Goal: Information Seeking & Learning: Learn about a topic

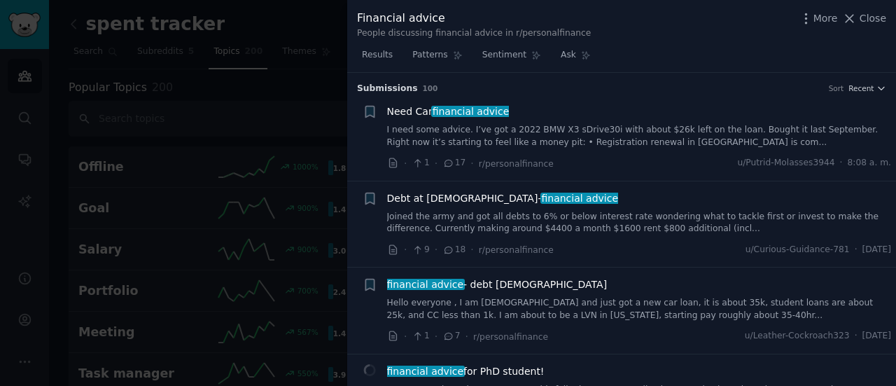
click at [271, 151] on div at bounding box center [448, 193] width 896 height 386
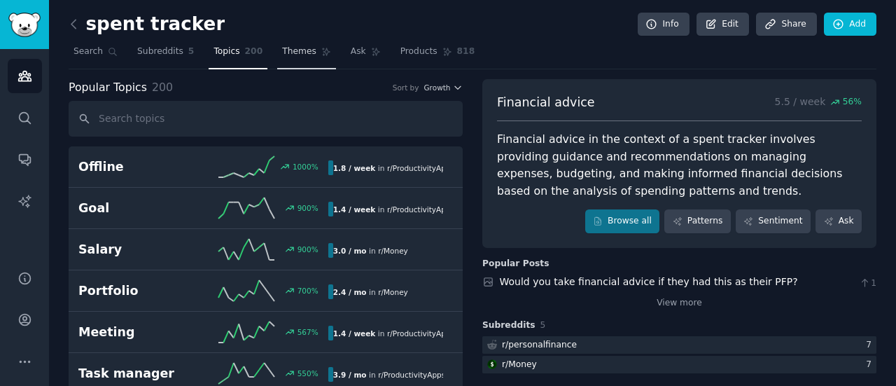
click at [285, 55] on span "Themes" at bounding box center [299, 51] width 34 height 13
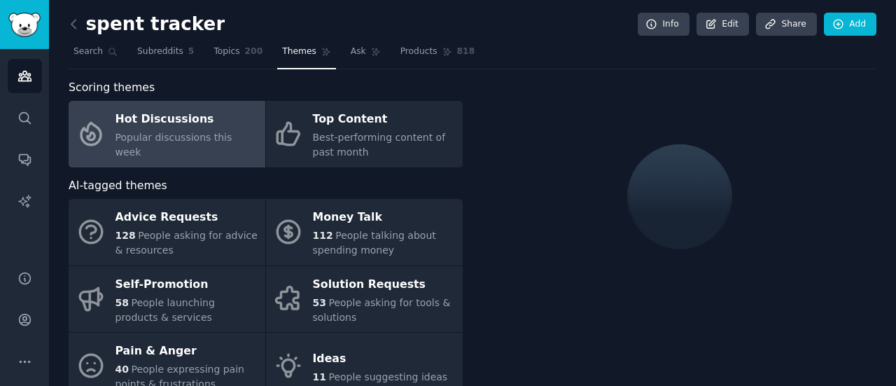
click at [194, 122] on div "Hot Discussions" at bounding box center [186, 119] width 143 height 22
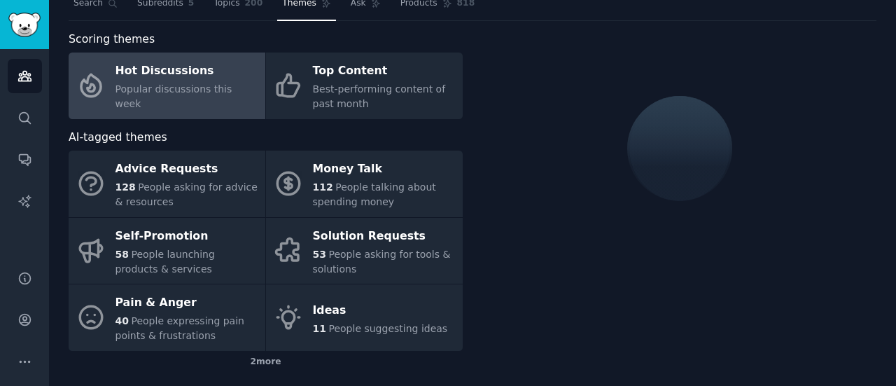
scroll to position [70, 0]
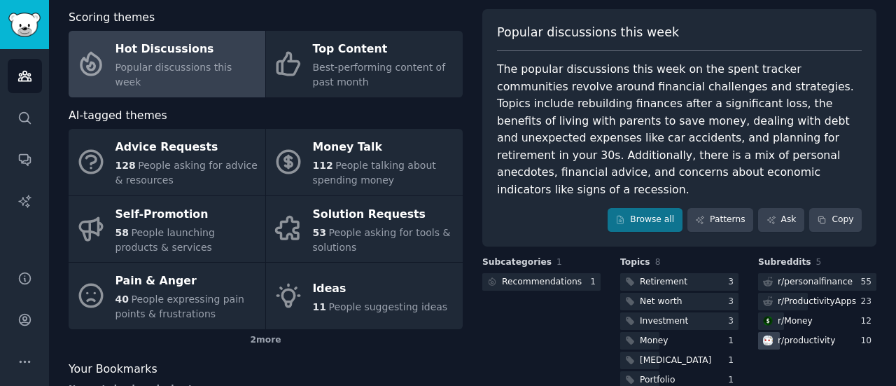
click at [828, 332] on div "r/ productivity" at bounding box center [798, 340] width 80 height 17
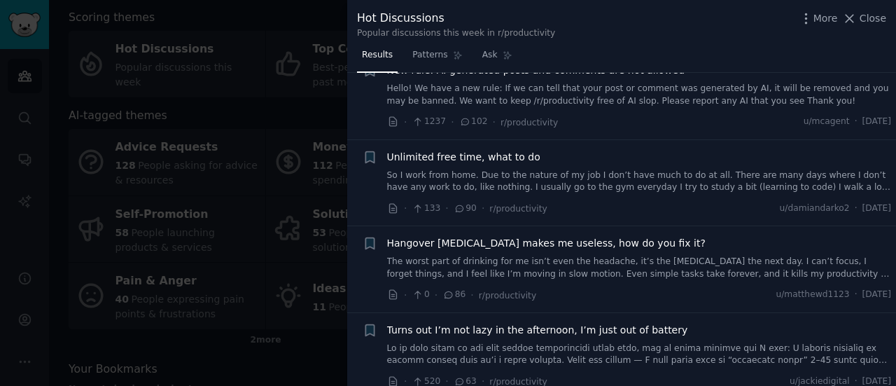
scroll to position [350, 0]
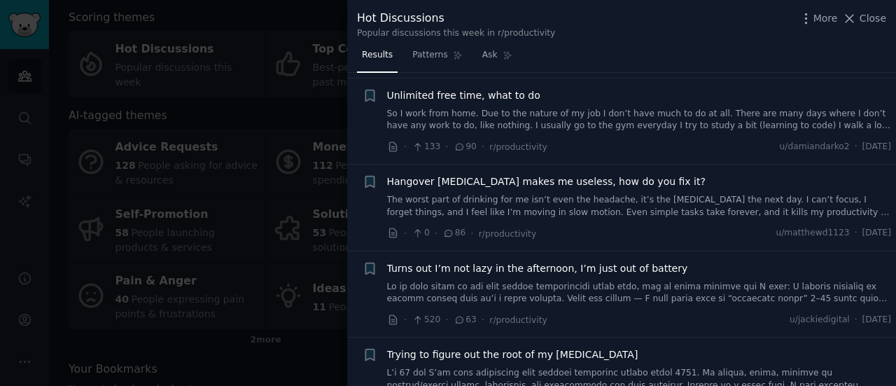
click at [315, 334] on div at bounding box center [448, 193] width 896 height 386
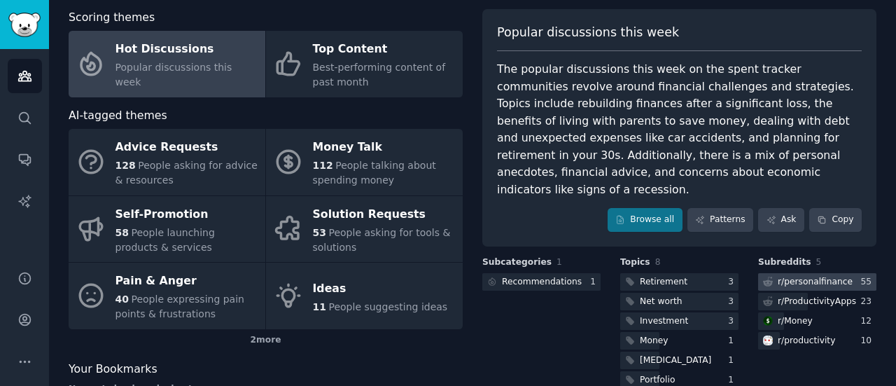
click at [807, 276] on div "r/ personalfinance" at bounding box center [814, 282] width 75 height 13
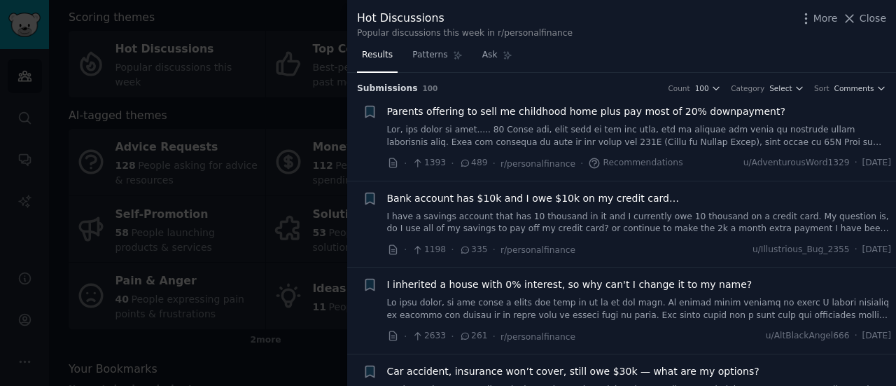
click at [286, 365] on div at bounding box center [448, 193] width 896 height 386
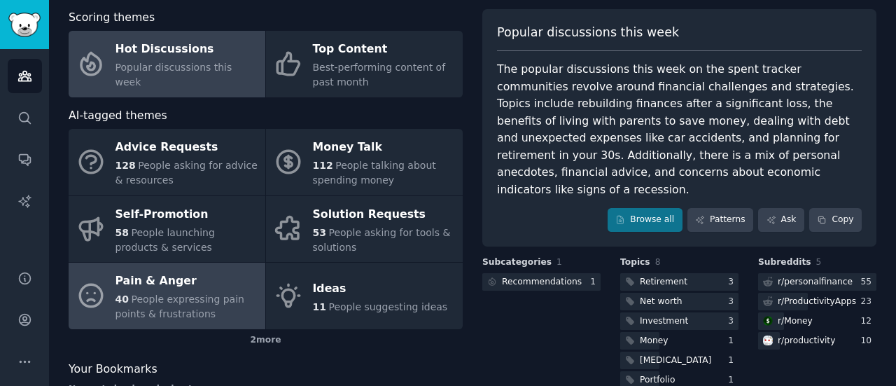
click at [202, 297] on span "People expressing pain points & frustrations" at bounding box center [179, 306] width 129 height 26
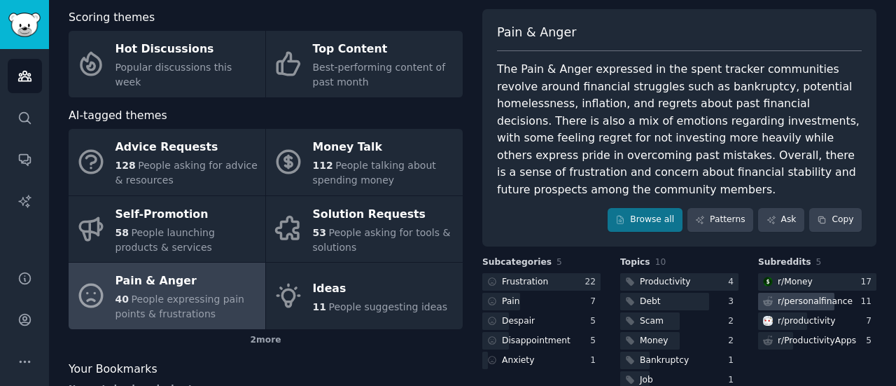
click at [804, 295] on div "r/ personalfinance" at bounding box center [814, 301] width 75 height 13
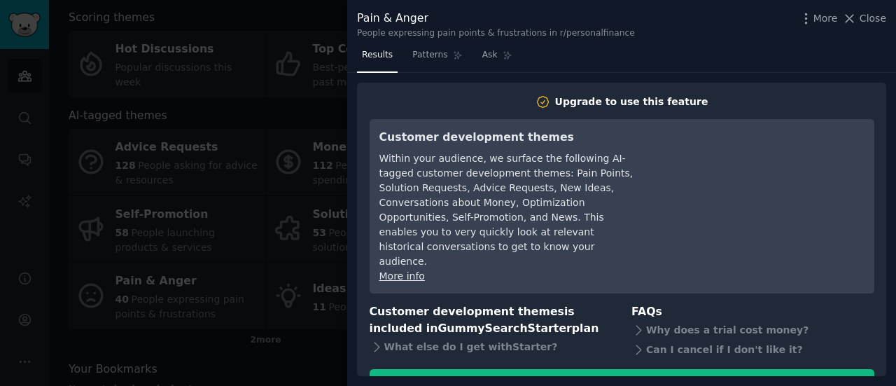
click at [320, 341] on div at bounding box center [448, 193] width 896 height 386
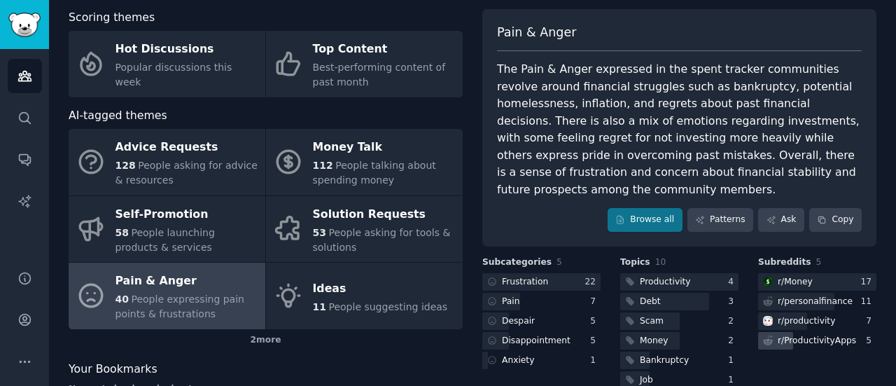
click at [800, 334] on div "r/ ProductivityApps" at bounding box center [816, 340] width 78 height 13
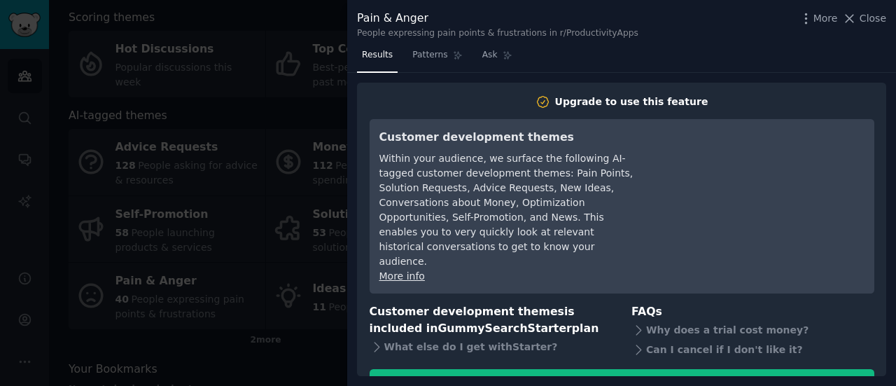
click at [307, 351] on div at bounding box center [448, 193] width 896 height 386
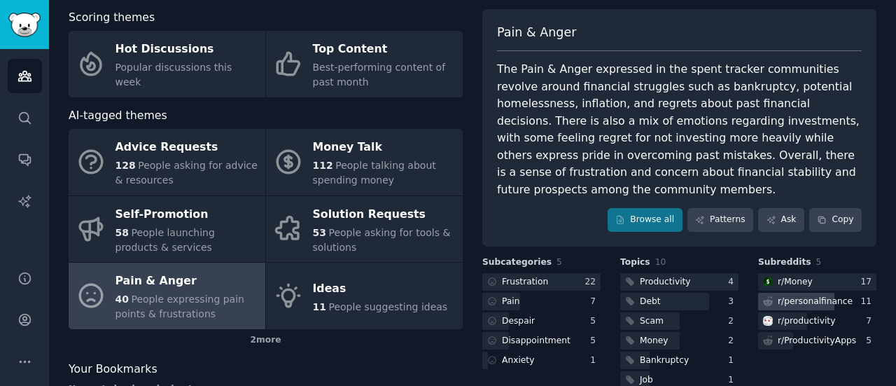
click at [804, 295] on div "r/ personalfinance" at bounding box center [814, 301] width 75 height 13
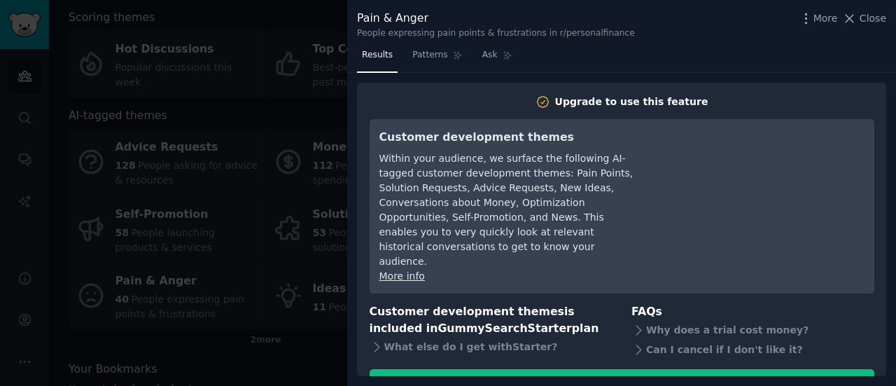
click at [313, 383] on div at bounding box center [448, 193] width 896 height 386
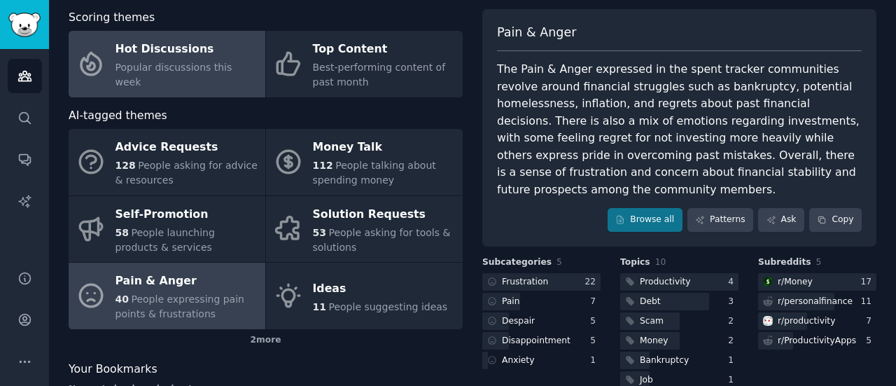
click at [192, 78] on span "Popular discussions this week" at bounding box center [173, 75] width 117 height 26
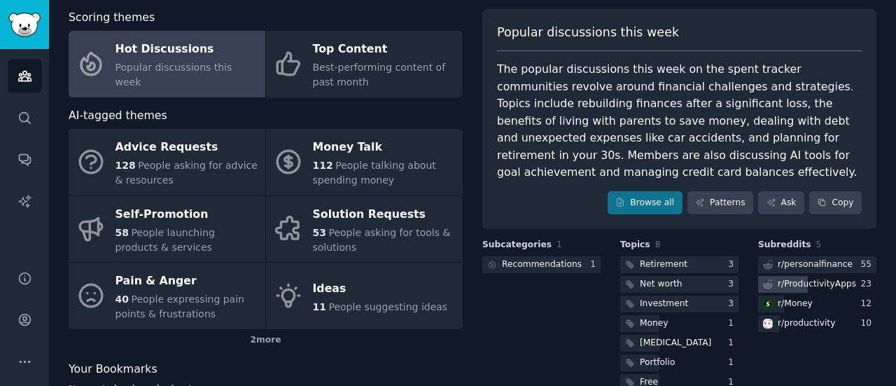
click at [816, 283] on div "r/ ProductivityApps" at bounding box center [816, 284] width 78 height 13
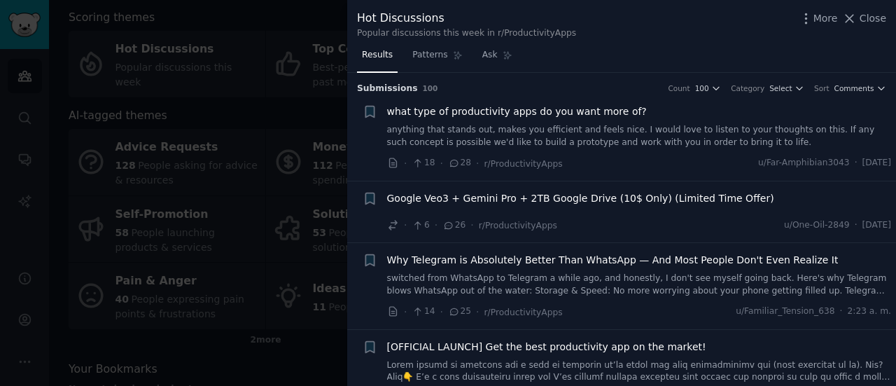
drag, startPoint x: 553, startPoint y: 111, endPoint x: 532, endPoint y: 111, distance: 20.3
click at [532, 111] on span "what type of productivity apps do you want more of?" at bounding box center [517, 111] width 260 height 15
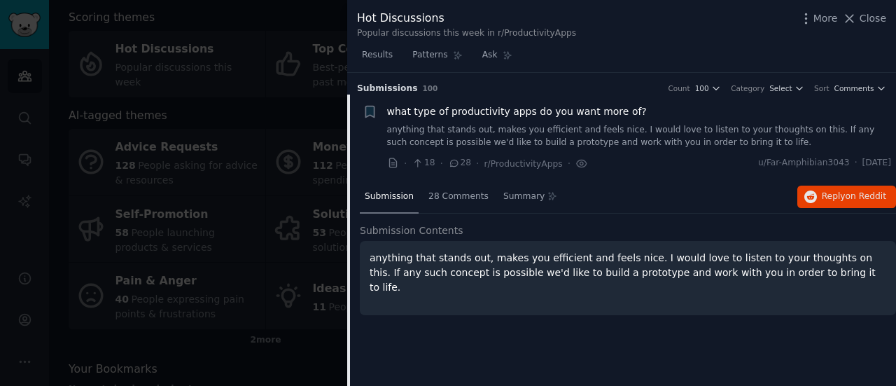
scroll to position [22, 0]
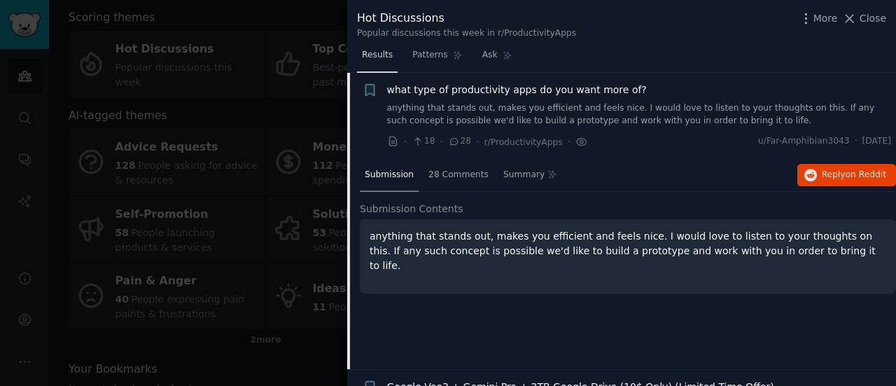
click at [381, 57] on span "Results" at bounding box center [377, 55] width 31 height 13
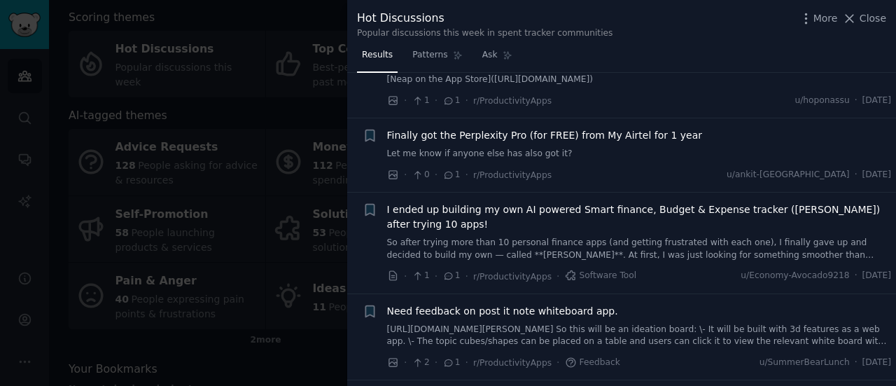
scroll to position [4360, 0]
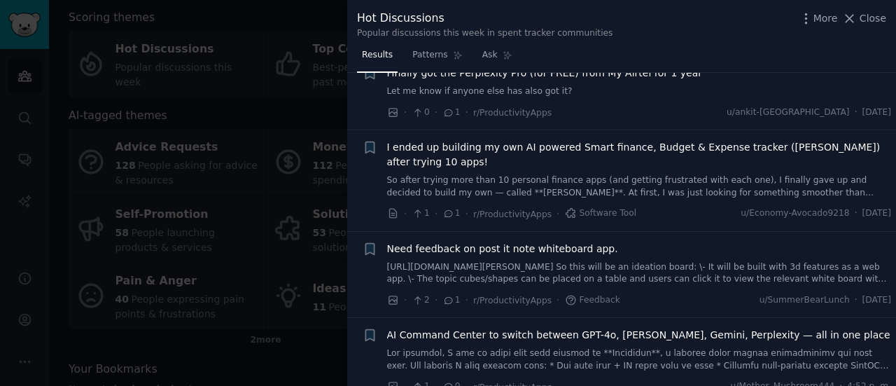
click at [330, 339] on div at bounding box center [448, 193] width 896 height 386
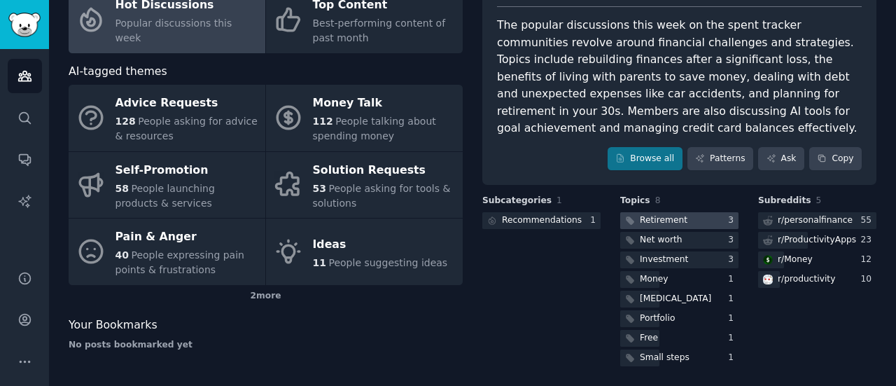
scroll to position [115, 0]
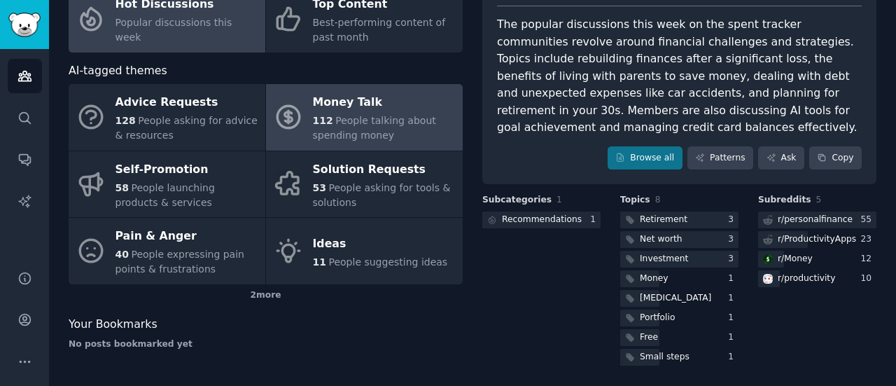
click at [361, 134] on span "People talking about spending money" at bounding box center [374, 128] width 123 height 26
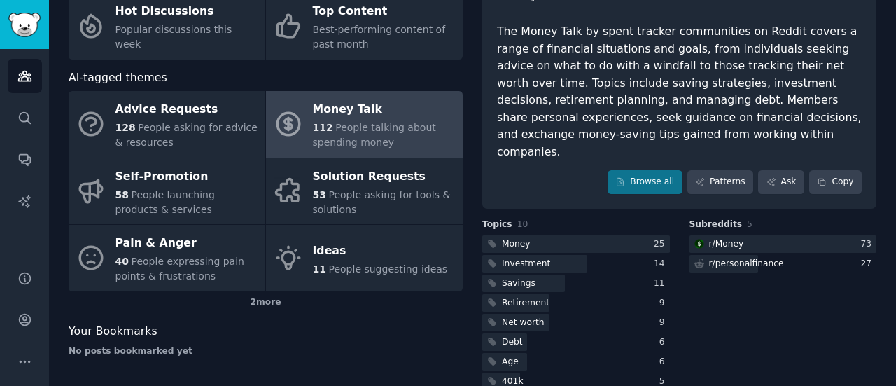
scroll to position [115, 0]
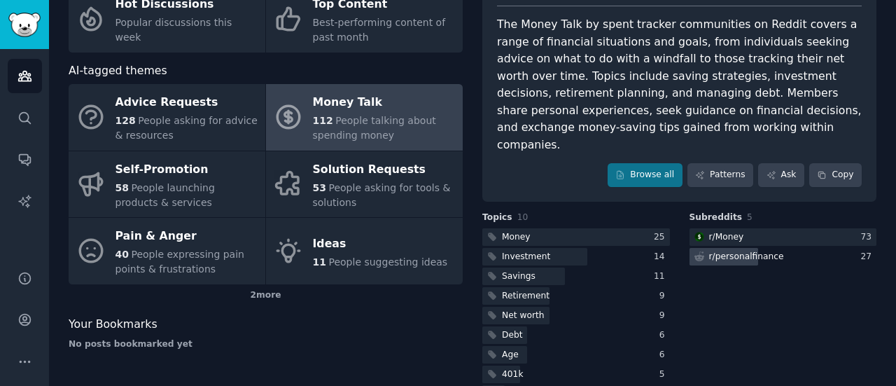
click at [780, 248] on div "r/ personalfinance" at bounding box center [783, 256] width 188 height 17
